Goal: Information Seeking & Learning: Find specific fact

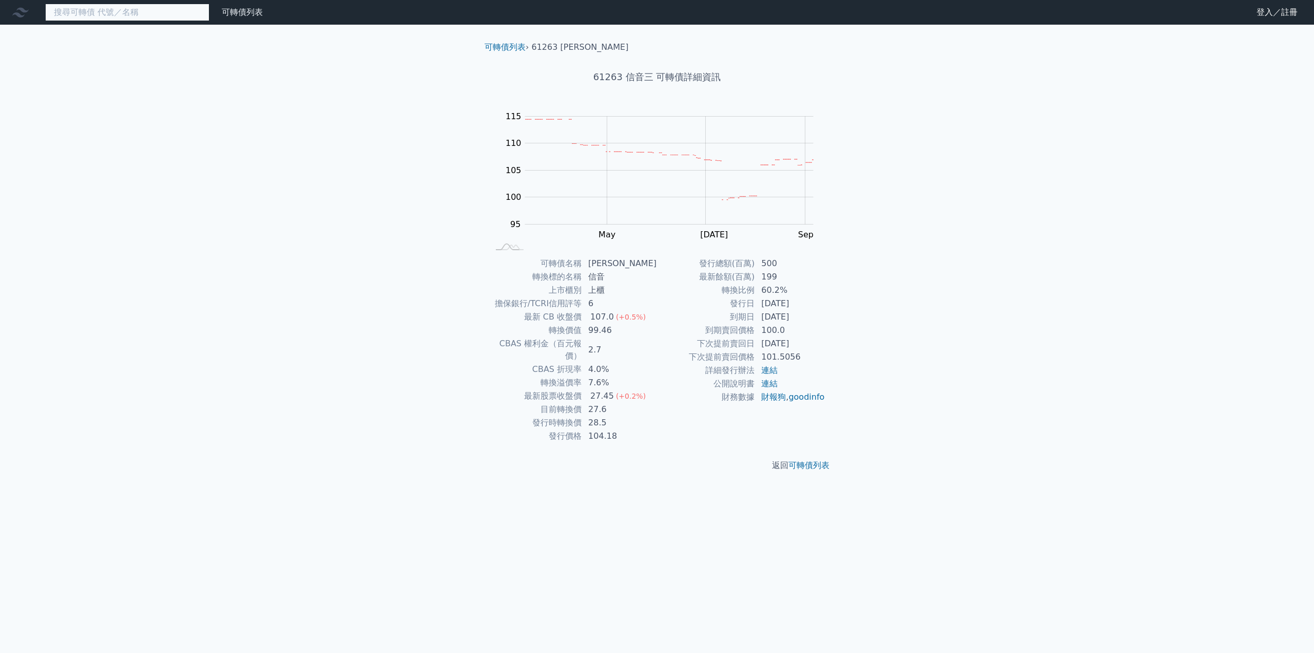
click at [141, 14] on input at bounding box center [127, 12] width 164 height 17
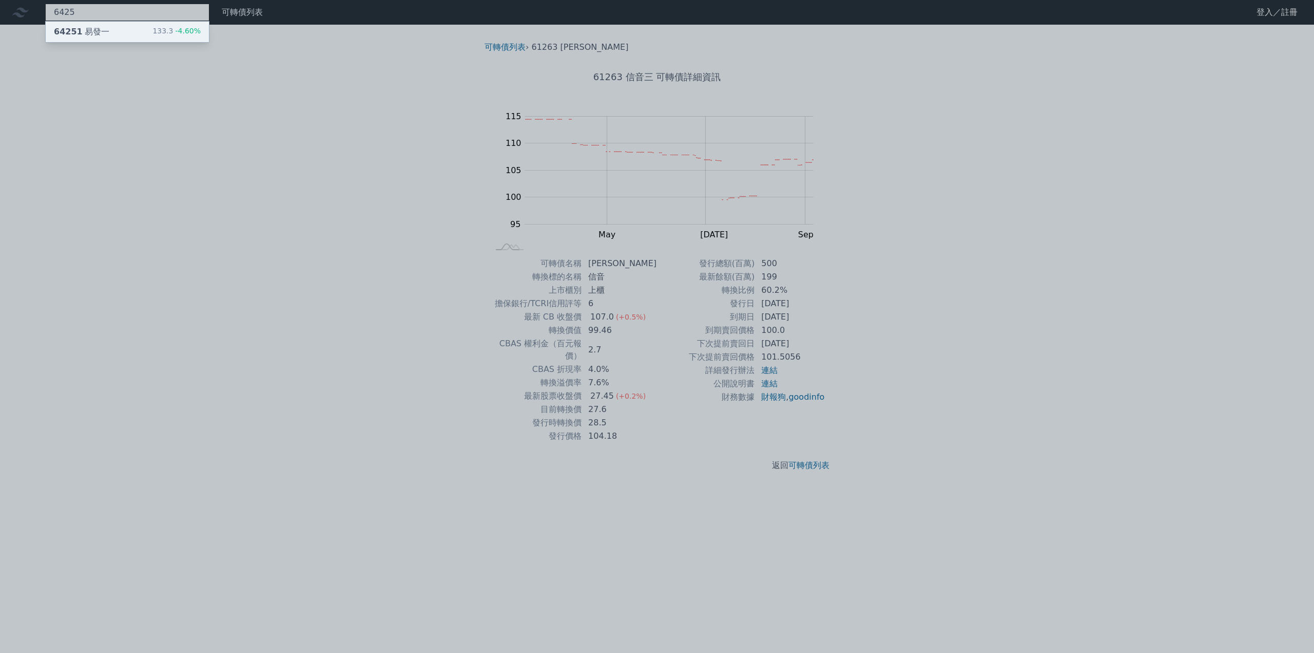
type input "6425"
click at [87, 25] on div "64251 易發一 133.3 -4.60%" at bounding box center [127, 32] width 163 height 21
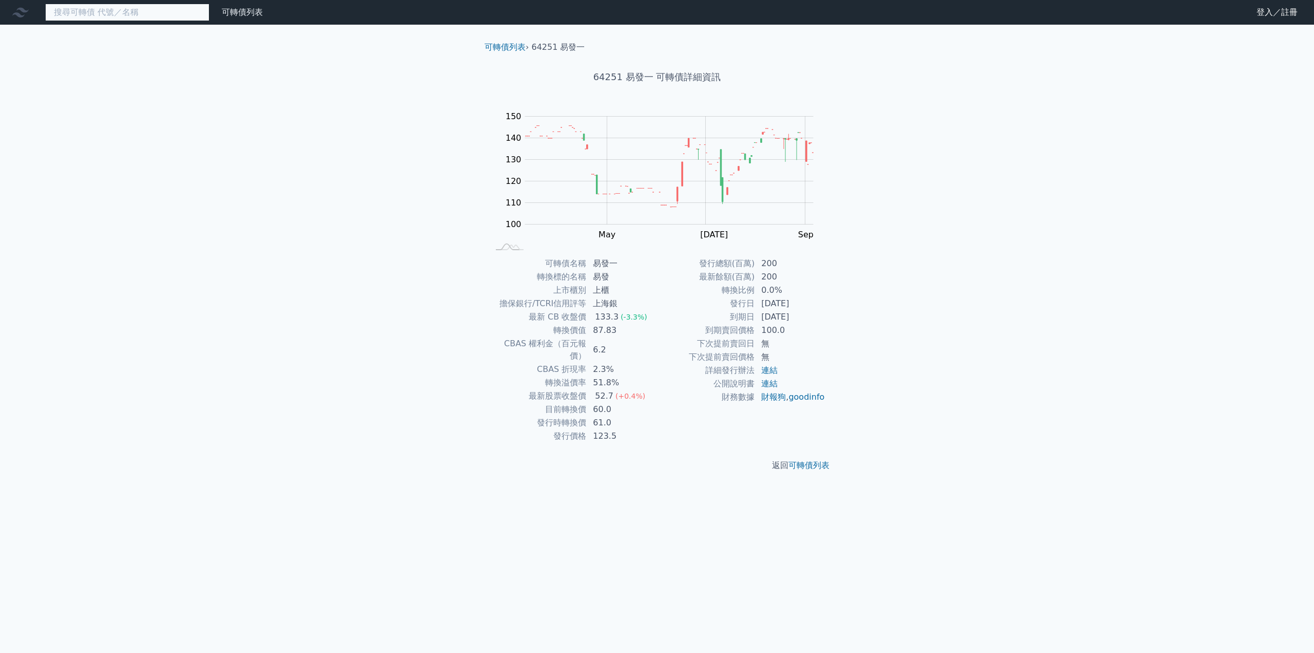
click at [134, 16] on input at bounding box center [127, 12] width 164 height 17
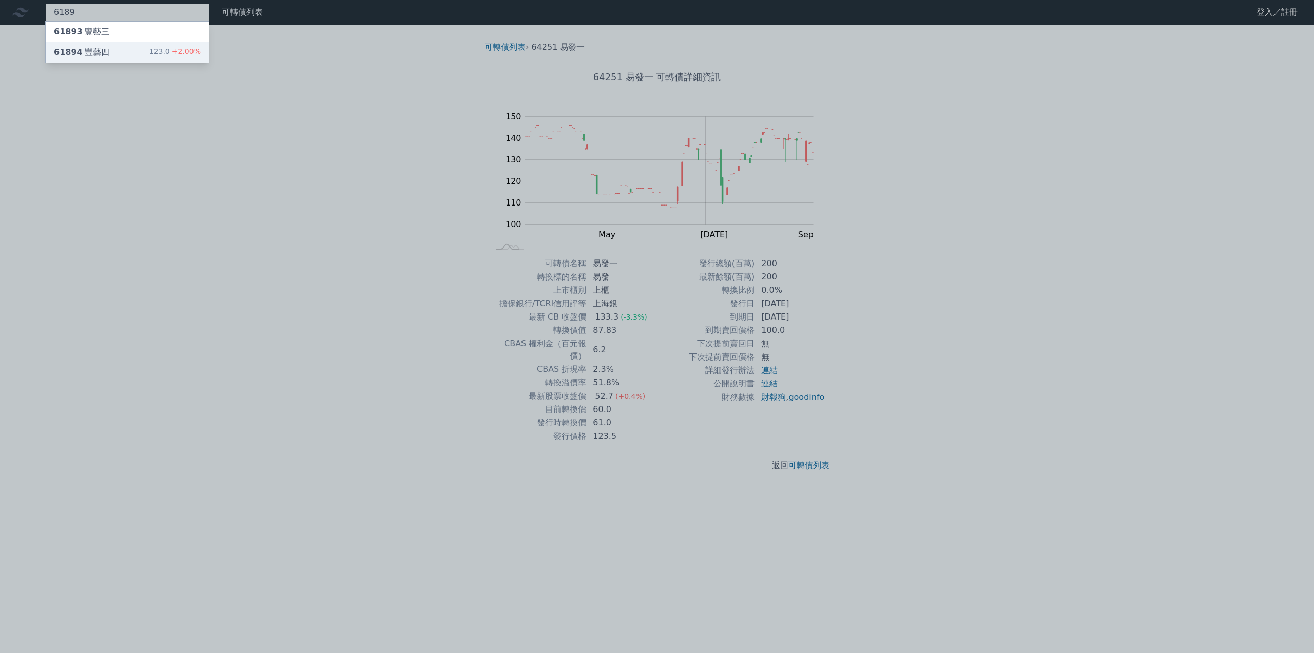
type input "6189"
click at [99, 49] on div "61894 豐藝四" at bounding box center [81, 52] width 55 height 12
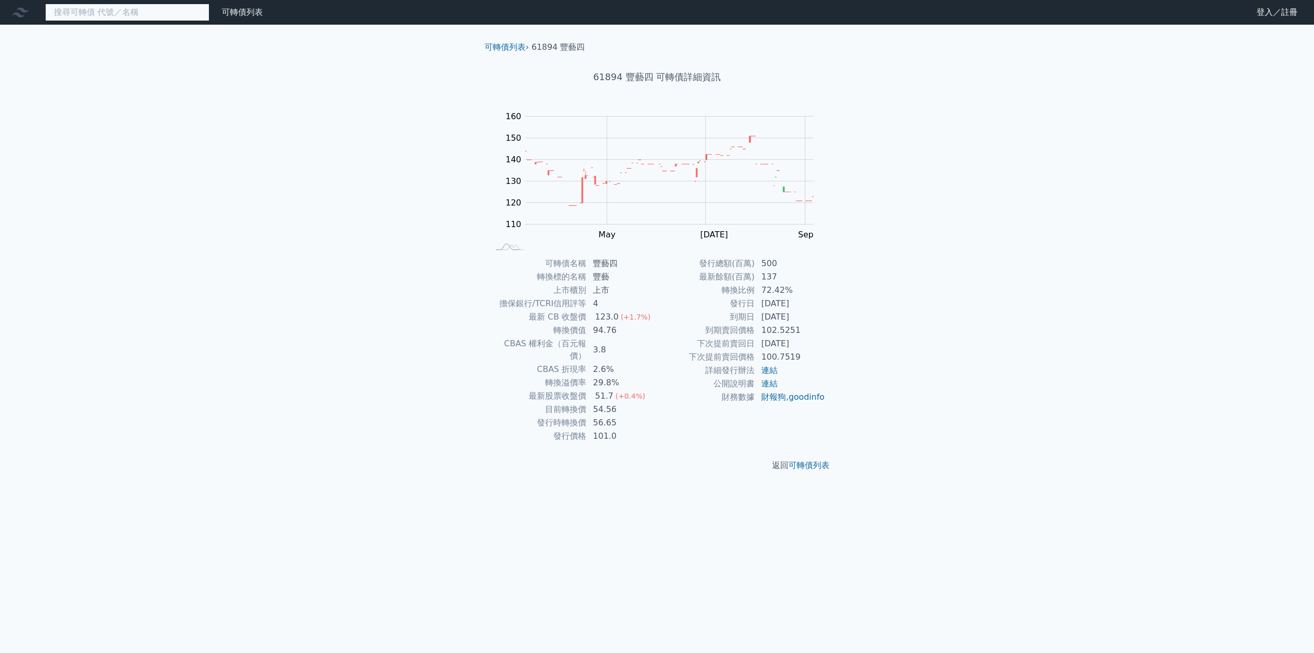
click at [91, 9] on input at bounding box center [127, 12] width 164 height 17
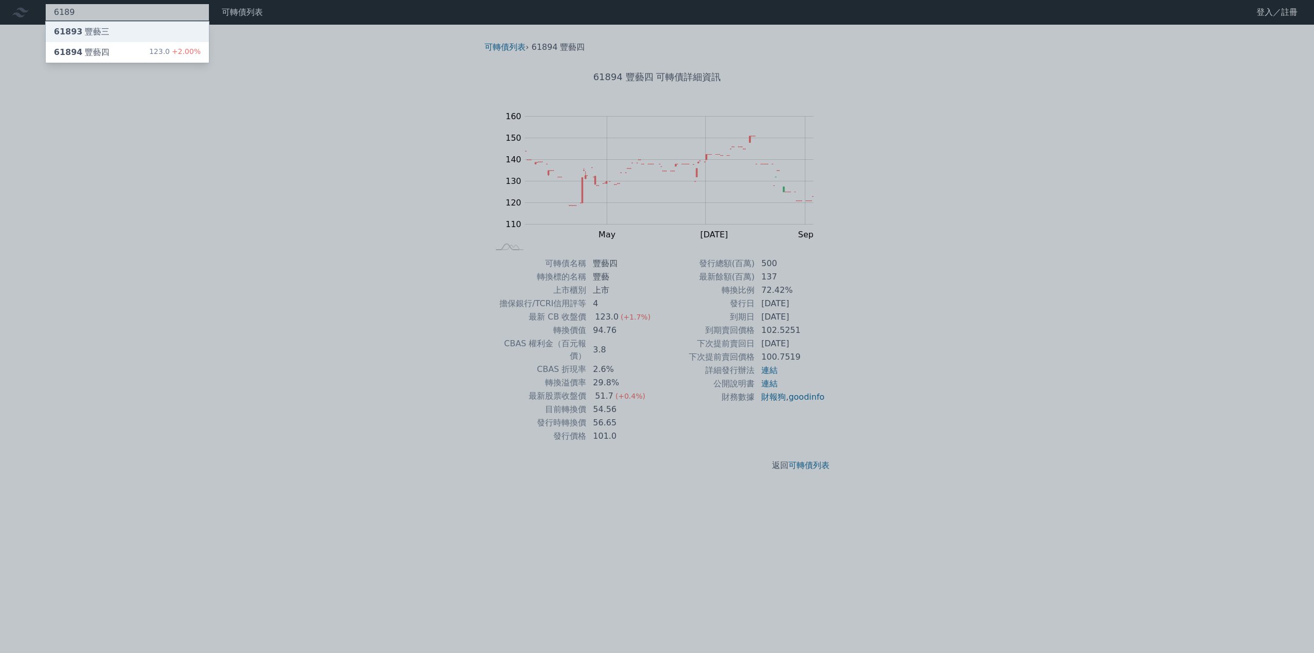
type input "6189"
click at [96, 32] on div "61893 豐藝三" at bounding box center [81, 32] width 55 height 12
